Goal: Task Accomplishment & Management: Use online tool/utility

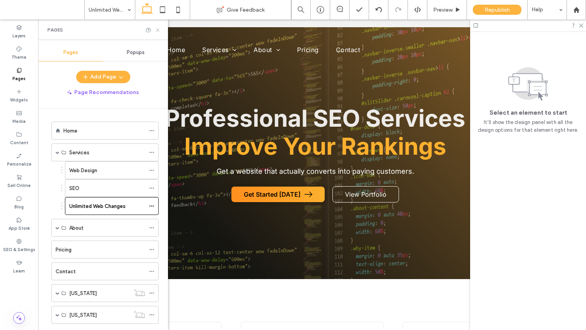
click at [159, 28] on icon at bounding box center [158, 30] width 6 height 6
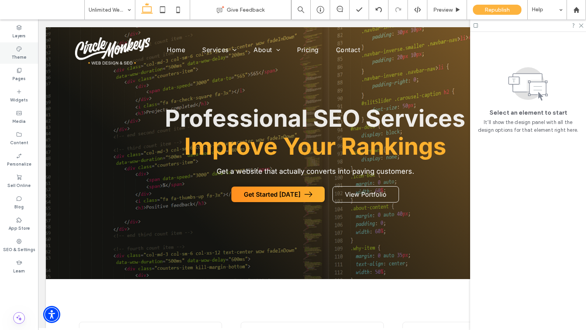
click at [23, 56] on label "Theme" at bounding box center [19, 56] width 15 height 9
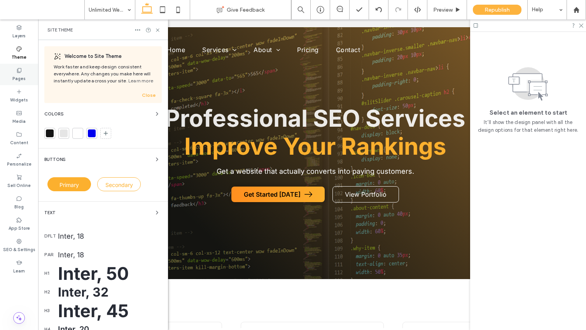
click at [17, 76] on label "Pages" at bounding box center [18, 77] width 13 height 9
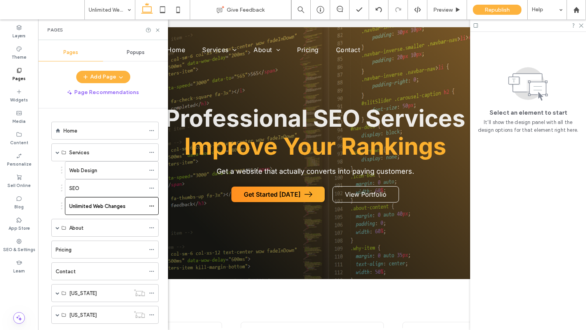
click at [67, 130] on div at bounding box center [64, 133] width 8 height 8
click at [123, 124] on div "Home" at bounding box center [104, 130] width 82 height 17
click at [157, 28] on icon at bounding box center [158, 30] width 6 height 6
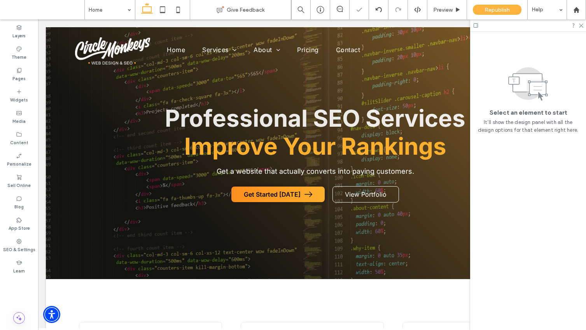
click at [482, 8] on div "Republish" at bounding box center [497, 10] width 49 height 10
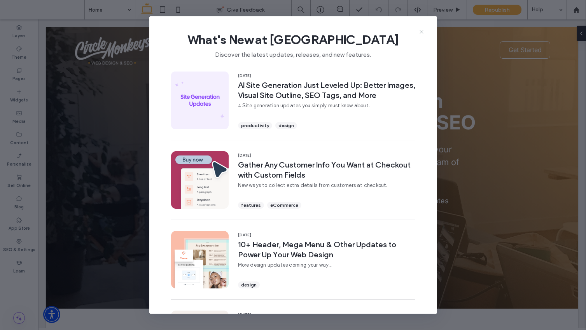
click at [419, 30] on icon at bounding box center [421, 32] width 6 height 6
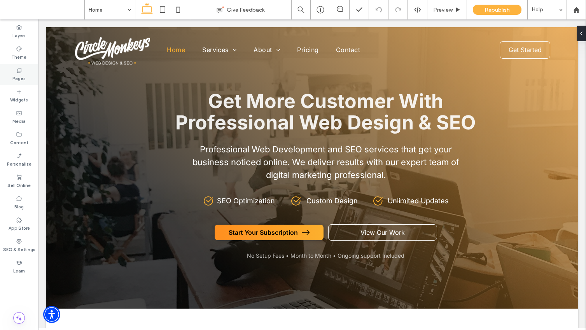
click at [16, 71] on icon at bounding box center [19, 70] width 6 height 6
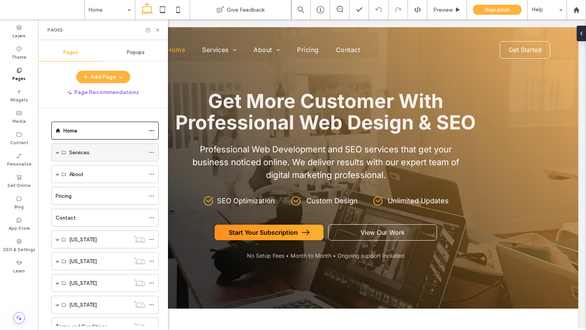
click at [53, 151] on div "Services" at bounding box center [104, 152] width 107 height 18
click at [57, 150] on span at bounding box center [58, 152] width 4 height 4
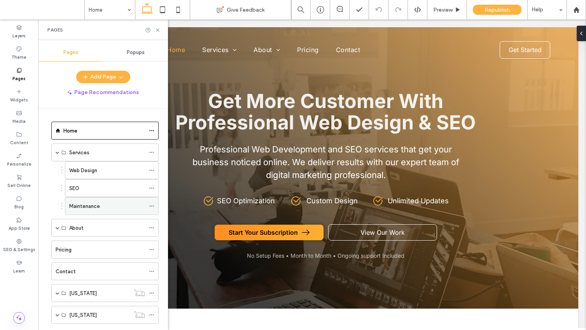
click at [75, 203] on label "Maintenance" at bounding box center [84, 206] width 31 height 14
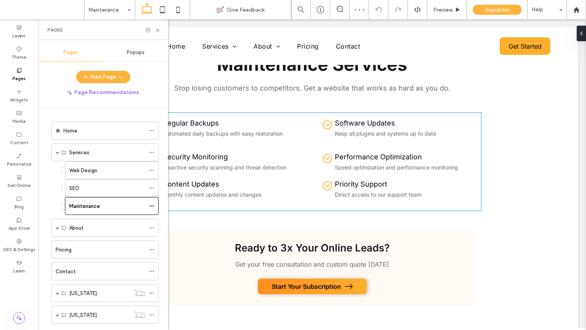
scroll to position [410, 0]
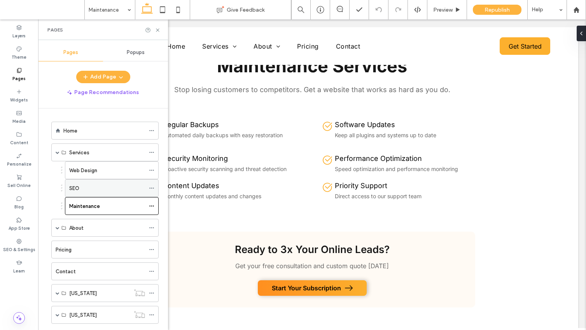
click at [123, 184] on div "SEO" at bounding box center [107, 188] width 76 height 8
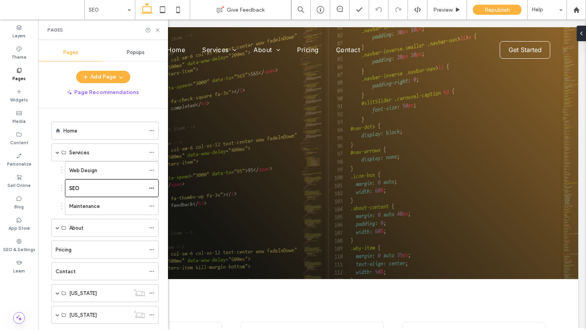
scroll to position [0, 0]
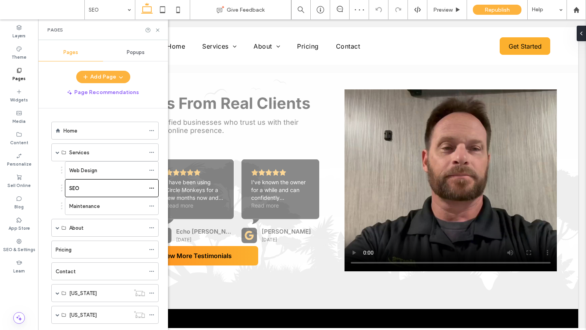
scroll to position [1293, 0]
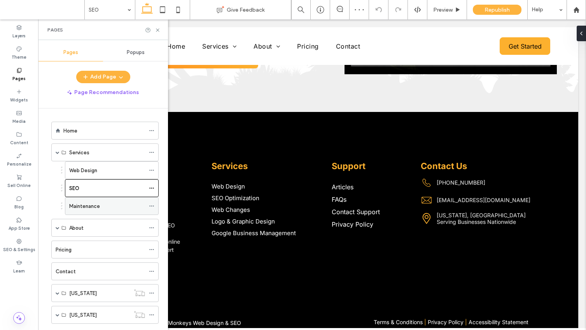
click at [89, 206] on label "Maintenance" at bounding box center [84, 206] width 31 height 14
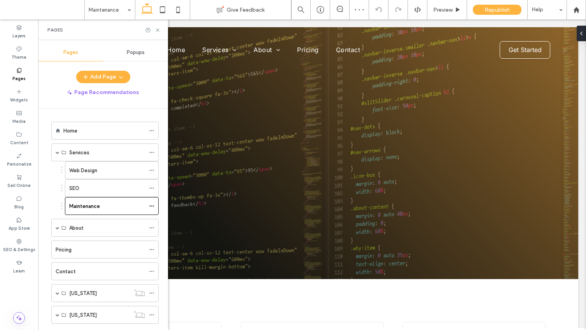
scroll to position [0, 0]
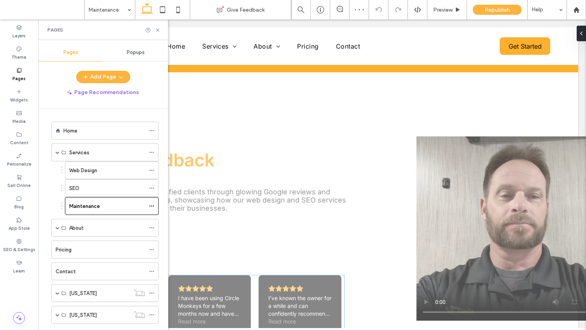
scroll to position [785, 0]
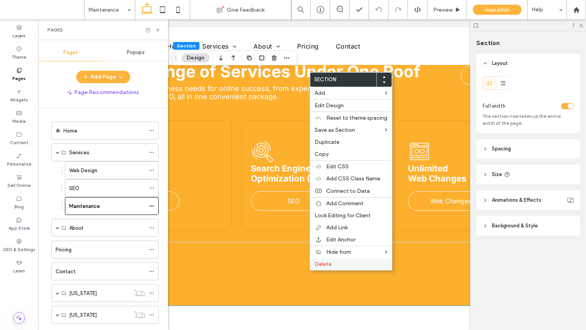
click at [317, 264] on span "Delete" at bounding box center [322, 264] width 17 height 7
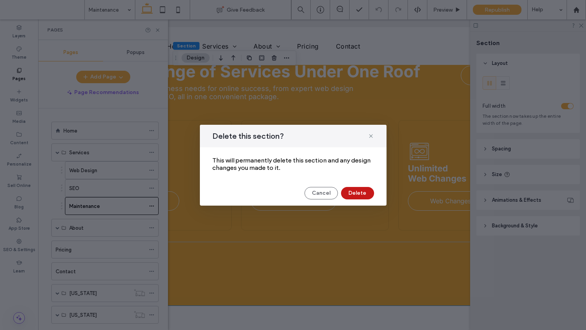
click at [344, 187] on button "Delete" at bounding box center [357, 193] width 33 height 12
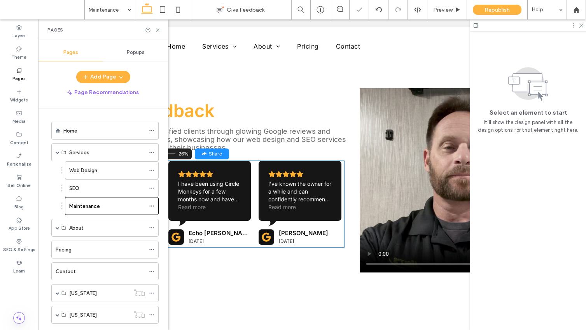
scroll to position [705, 0]
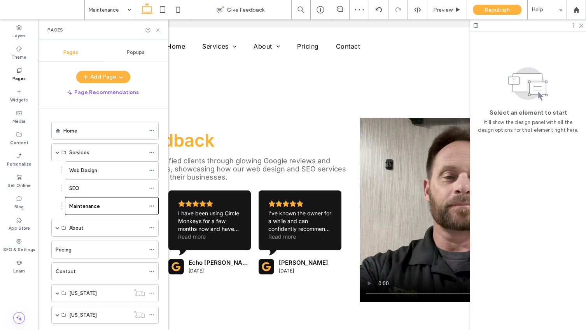
click at [256, 98] on div "Client Feedback Testimonials Hear directly from our satisfied clients through g…" at bounding box center [312, 210] width 532 height 312
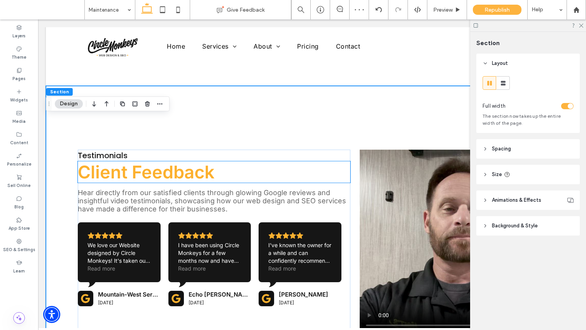
scroll to position [632, 0]
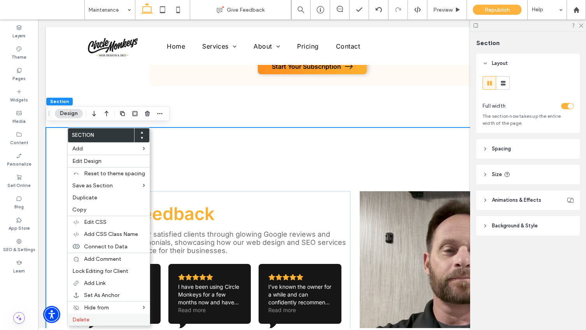
click at [94, 323] on div "Delete" at bounding box center [109, 320] width 82 height 12
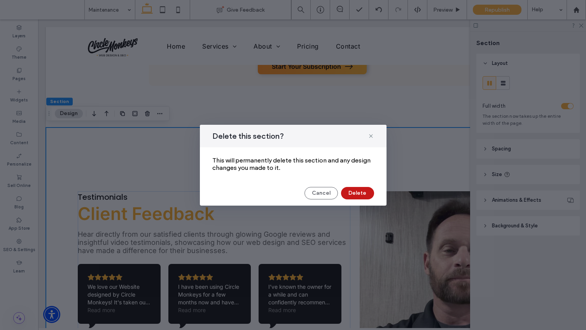
click at [350, 195] on button "Delete" at bounding box center [357, 193] width 33 height 12
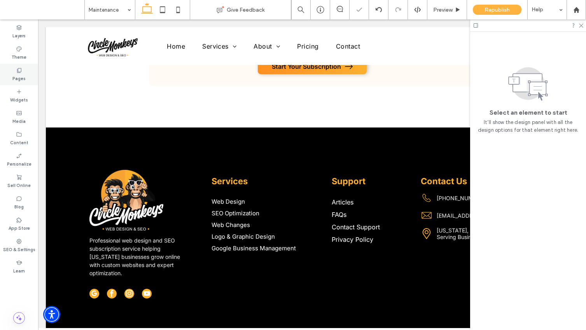
click at [23, 70] on div "Pages" at bounding box center [19, 74] width 38 height 21
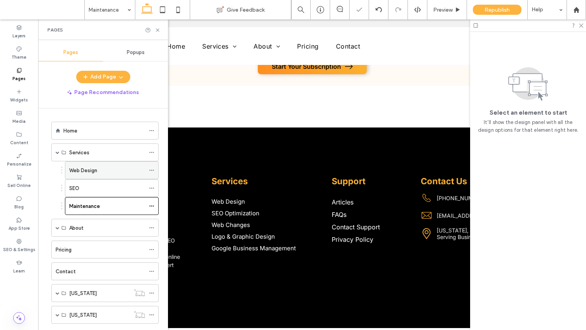
click at [83, 165] on div "Web Design" at bounding box center [107, 170] width 76 height 17
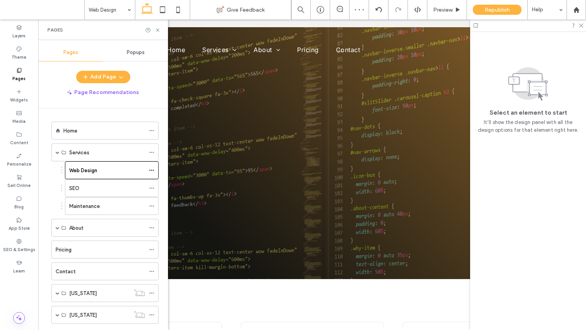
scroll to position [0, 0]
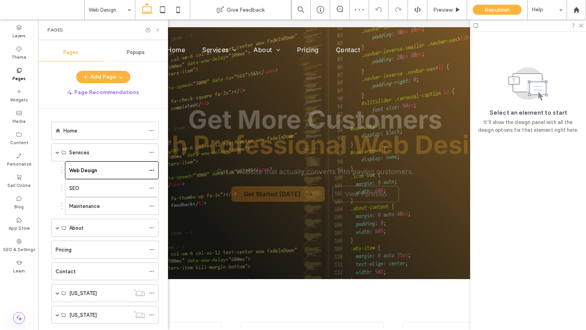
click at [156, 28] on icon at bounding box center [158, 30] width 6 height 6
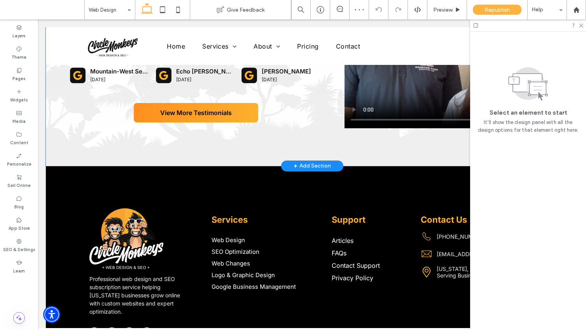
scroll to position [824, 0]
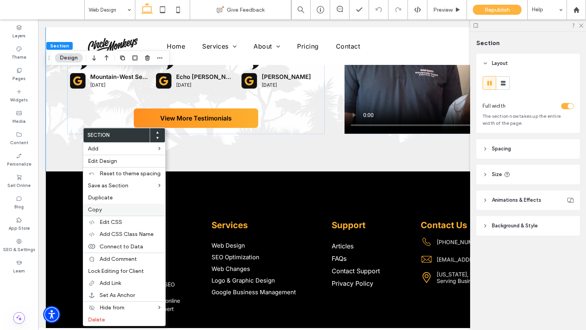
click at [94, 208] on span "Copy" at bounding box center [95, 209] width 14 height 7
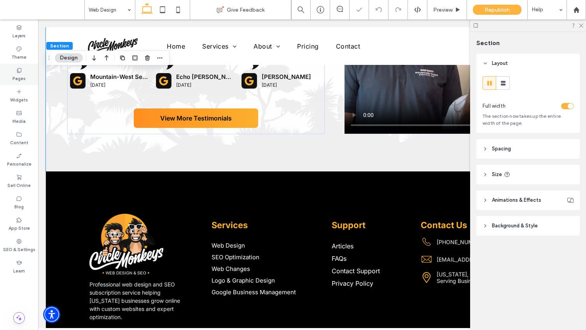
click at [28, 70] on div "Pages" at bounding box center [19, 74] width 38 height 21
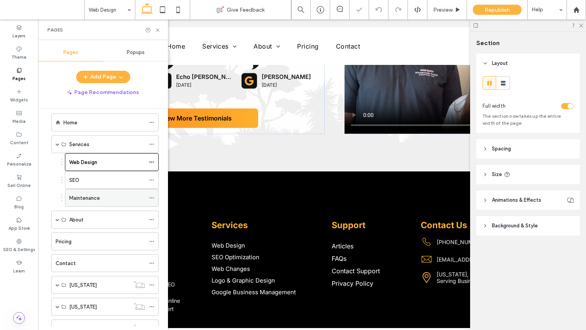
scroll to position [15, 0]
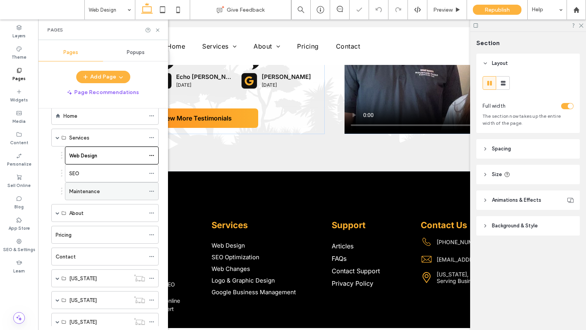
click at [89, 185] on div "Maintenance" at bounding box center [107, 191] width 76 height 17
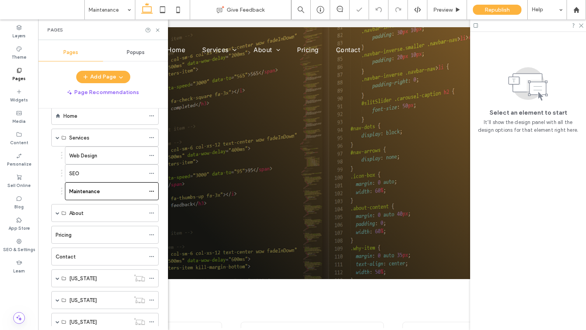
scroll to position [0, 0]
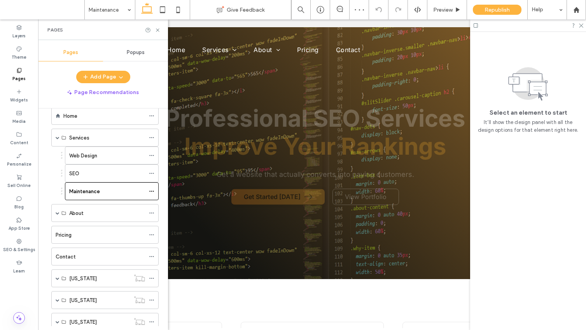
click at [159, 33] on div "Pages" at bounding box center [103, 29] width 130 height 21
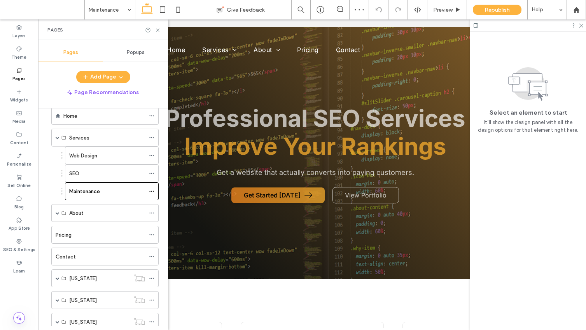
click at [154, 29] on div at bounding box center [153, 30] width 16 height 6
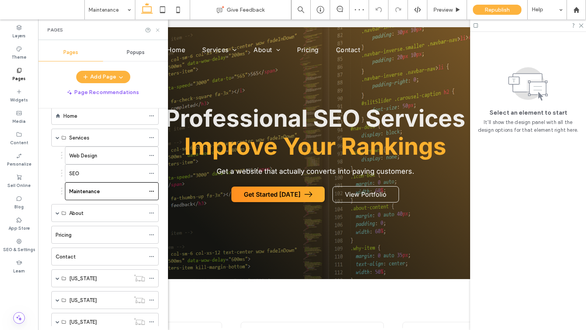
click at [157, 29] on icon at bounding box center [158, 30] width 6 height 6
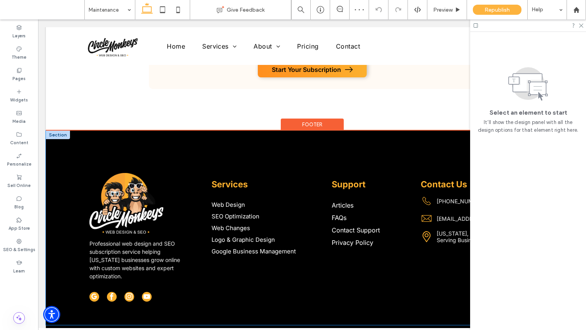
scroll to position [583, 0]
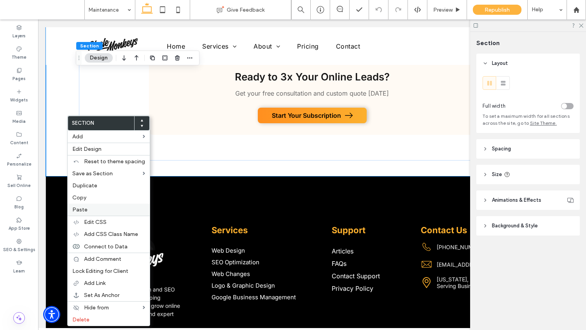
click at [78, 211] on span "Paste" at bounding box center [79, 209] width 15 height 7
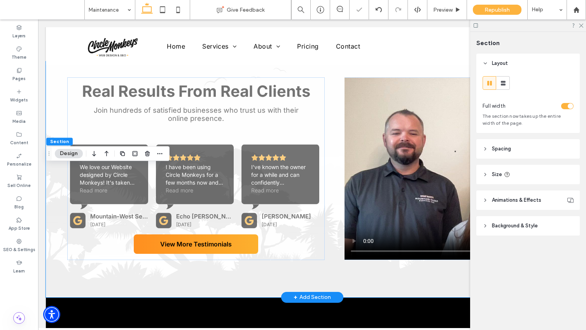
scroll to position [751, 0]
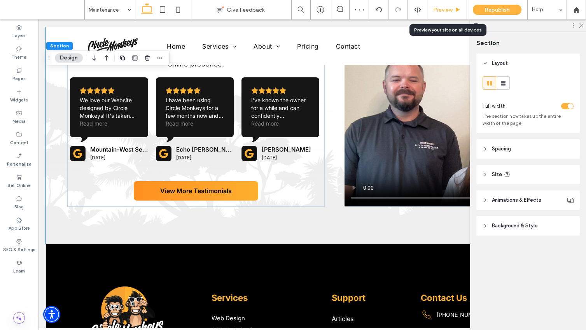
click at [434, 15] on div "Preview" at bounding box center [447, 9] width 40 height 19
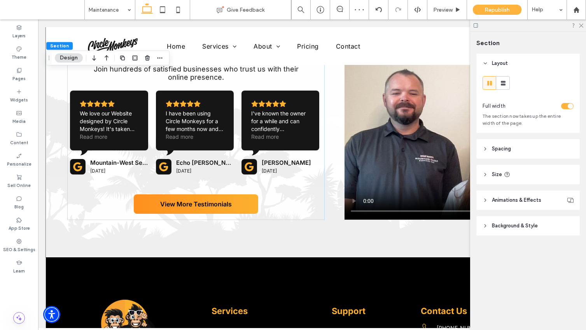
scroll to position [735, 0]
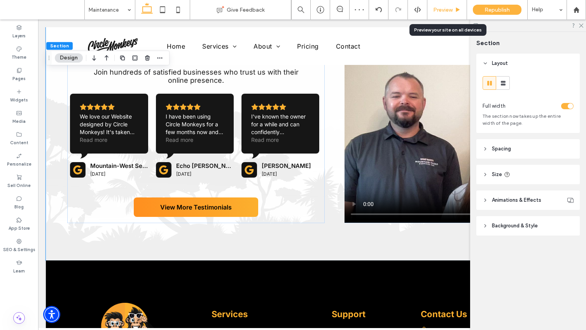
drag, startPoint x: 443, startPoint y: 16, endPoint x: 404, endPoint y: 12, distance: 39.0
click at [443, 16] on div "Preview" at bounding box center [447, 9] width 40 height 19
click at [452, 12] on div "Preview" at bounding box center [446, 10] width 39 height 7
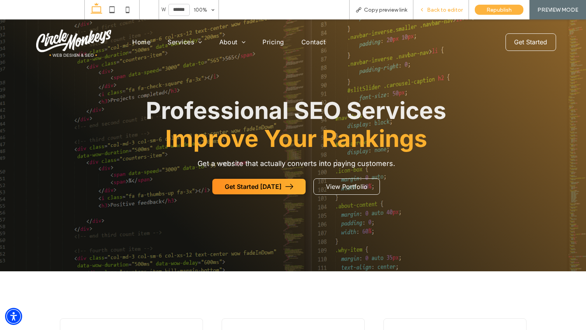
click at [436, 8] on span "Back to editor" at bounding box center [445, 10] width 36 height 7
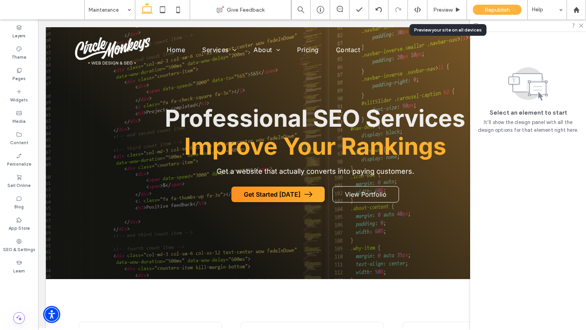
click at [489, 9] on span "Republish" at bounding box center [496, 10] width 25 height 7
